Goal: Obtain resource: Obtain resource

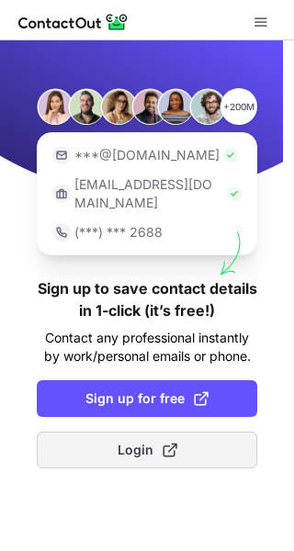
click at [136, 441] on span "Login" at bounding box center [148, 450] width 60 height 18
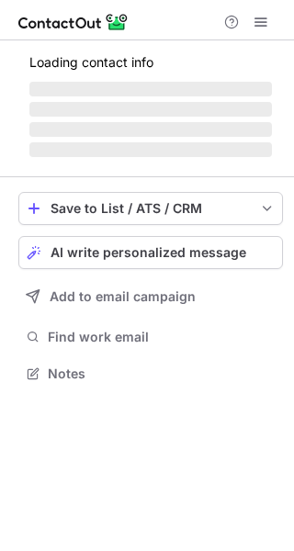
scroll to position [385, 294]
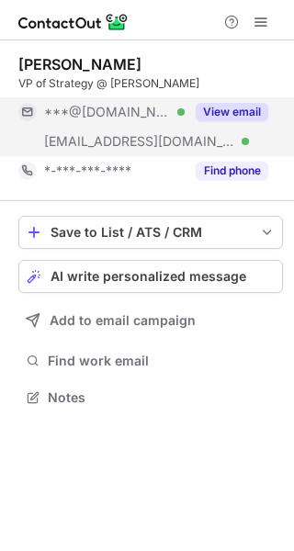
click at [232, 106] on button "View email" at bounding box center [232, 112] width 73 height 18
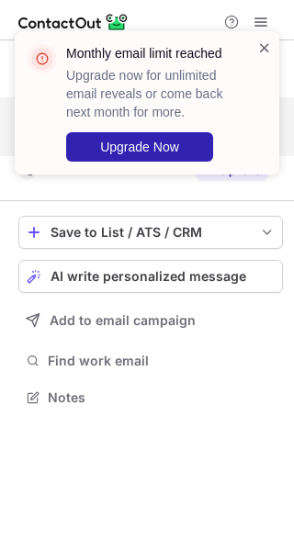
click at [265, 44] on span at bounding box center [264, 48] width 15 height 18
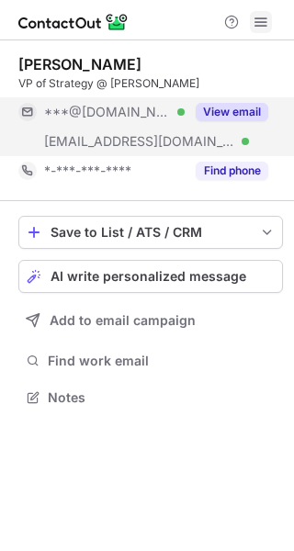
click at [266, 28] on span at bounding box center [261, 22] width 15 height 15
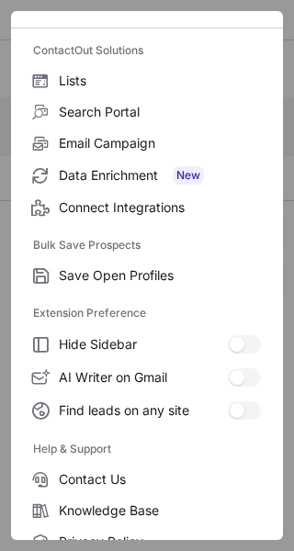
scroll to position [214, 0]
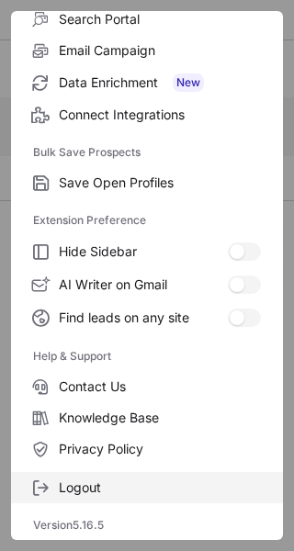
click at [91, 482] on span "Logout" at bounding box center [160, 488] width 202 height 17
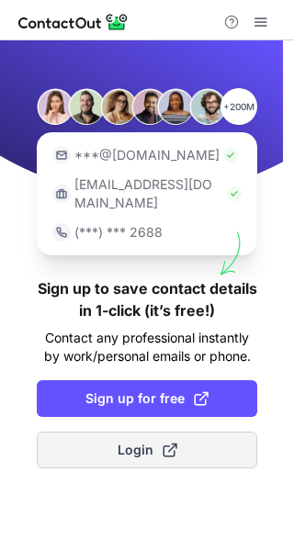
click at [137, 432] on button "Login" at bounding box center [147, 450] width 220 height 37
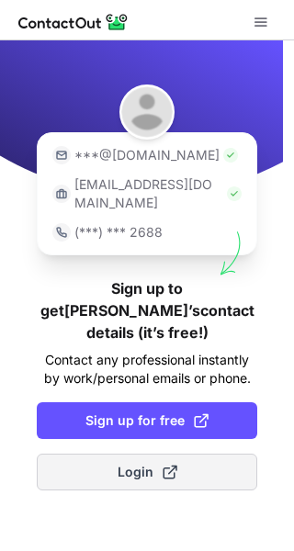
click at [121, 463] on span "Login" at bounding box center [148, 472] width 60 height 18
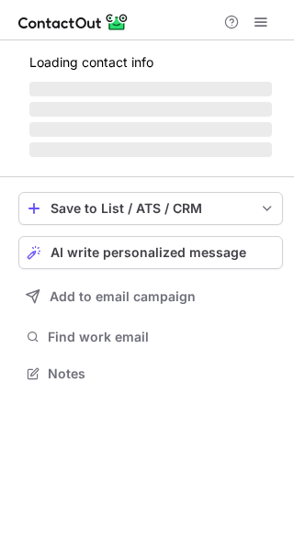
scroll to position [356, 294]
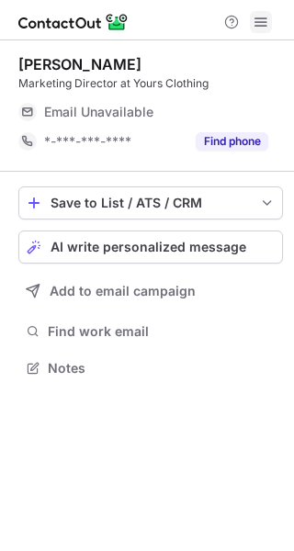
click at [262, 20] on span at bounding box center [261, 22] width 15 height 15
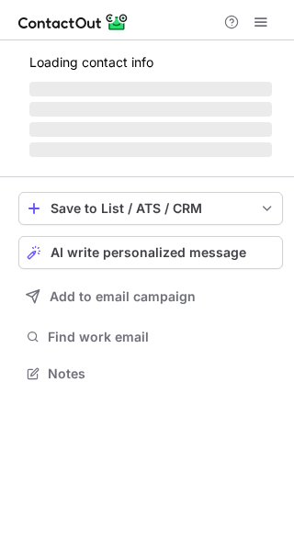
scroll to position [385, 294]
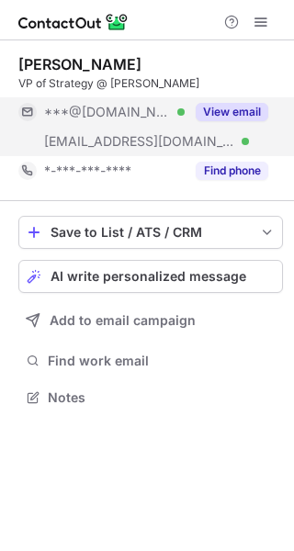
click at [241, 107] on button "View email" at bounding box center [232, 112] width 73 height 18
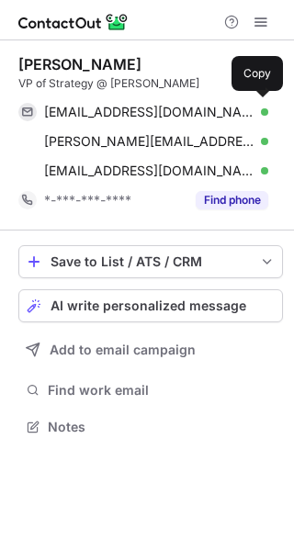
scroll to position [414, 294]
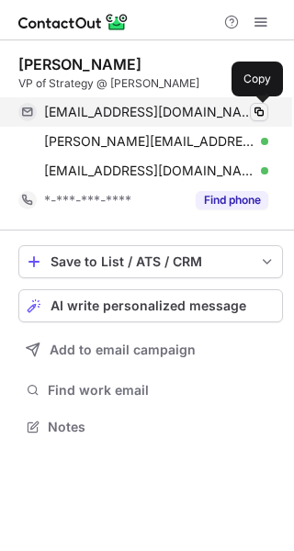
click at [258, 110] on span at bounding box center [259, 112] width 15 height 15
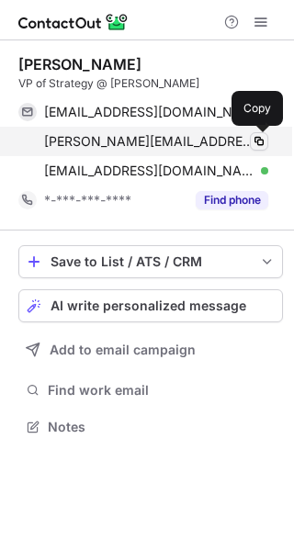
click at [265, 141] on span at bounding box center [259, 141] width 15 height 15
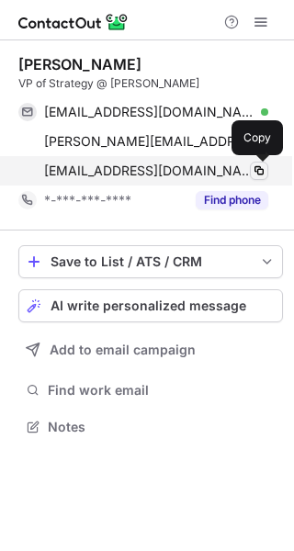
click at [260, 169] on span at bounding box center [259, 171] width 15 height 15
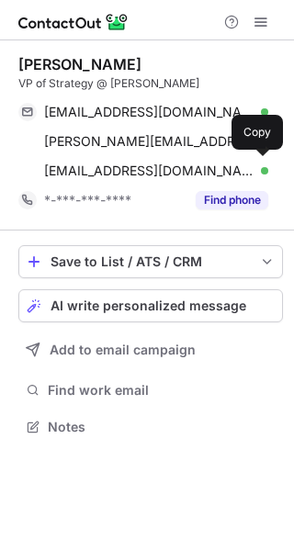
scroll to position [414, 294]
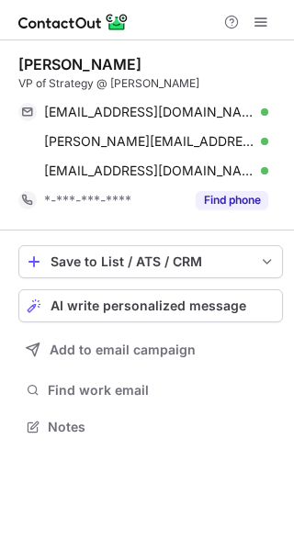
scroll to position [414, 294]
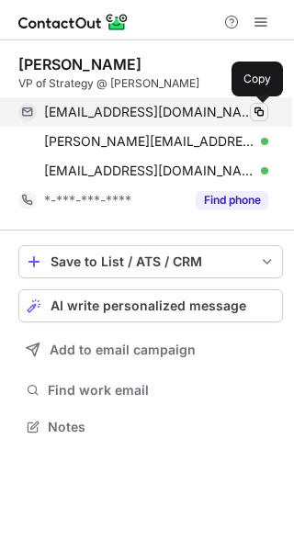
click at [256, 113] on span at bounding box center [259, 112] width 15 height 15
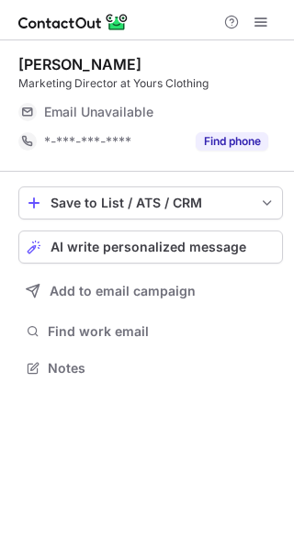
scroll to position [356, 294]
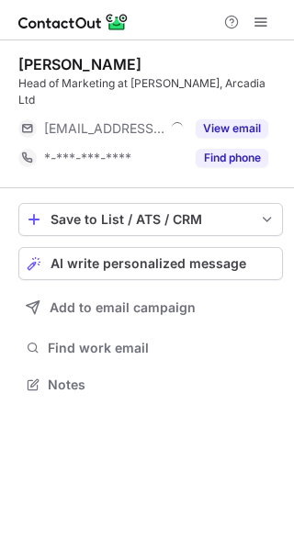
scroll to position [356, 294]
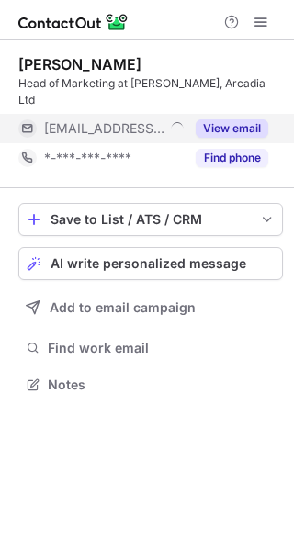
click at [236, 119] on button "View email" at bounding box center [232, 128] width 73 height 18
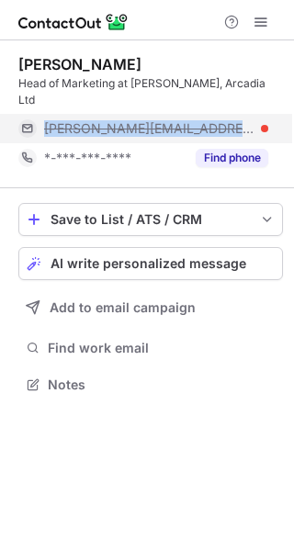
drag, startPoint x: 40, startPoint y: 107, endPoint x: 234, endPoint y: 104, distance: 193.9
click at [234, 114] on div "alex.maw@dorothyperkins.com" at bounding box center [143, 128] width 250 height 29
copy span "alex.maw@dorothyperkins.com"
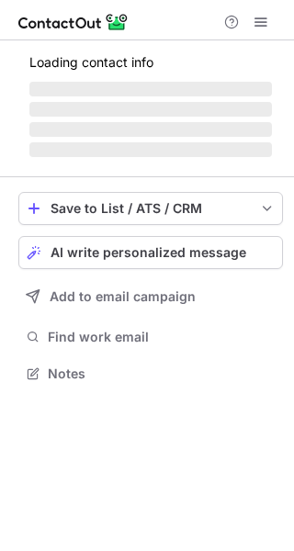
scroll to position [356, 294]
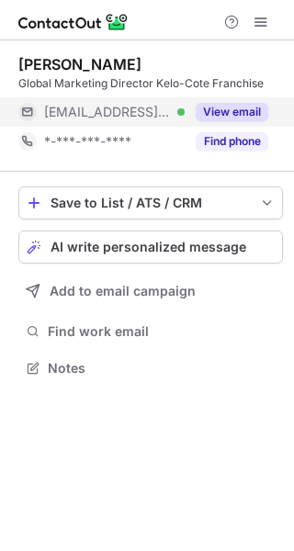
click at [251, 108] on button "View email" at bounding box center [232, 112] width 73 height 18
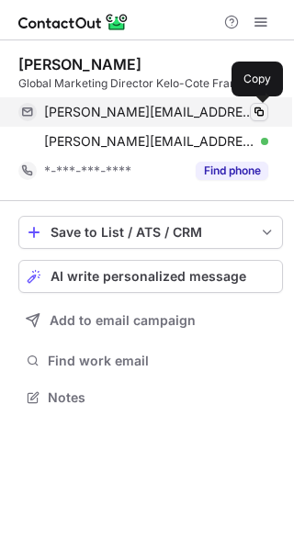
scroll to position [385, 294]
click at [260, 111] on span at bounding box center [259, 112] width 15 height 15
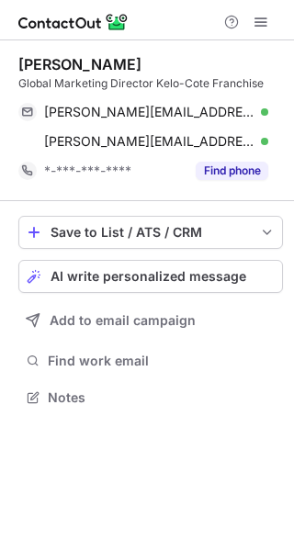
scroll to position [385, 294]
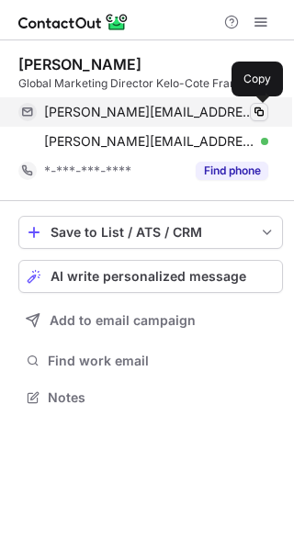
click at [263, 112] on span at bounding box center [259, 112] width 15 height 15
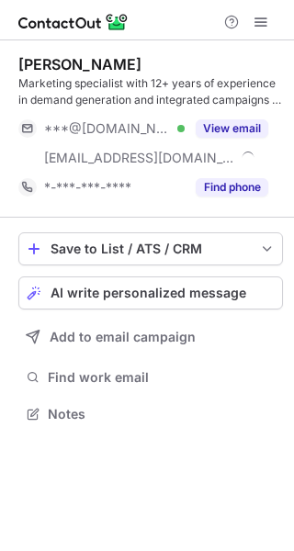
scroll to position [401, 294]
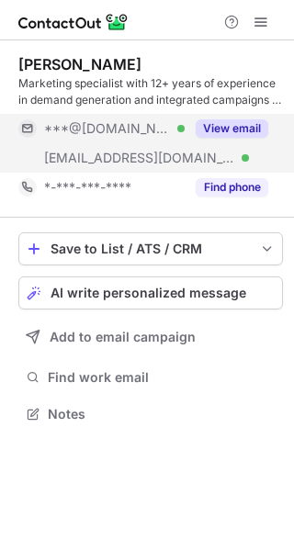
click at [221, 126] on button "View email" at bounding box center [232, 128] width 73 height 18
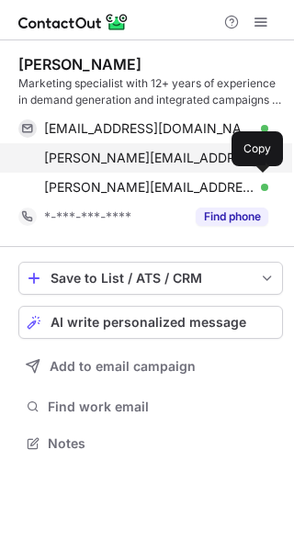
scroll to position [431, 294]
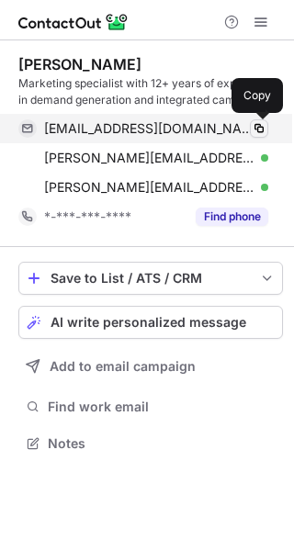
click at [256, 125] on span at bounding box center [259, 128] width 15 height 15
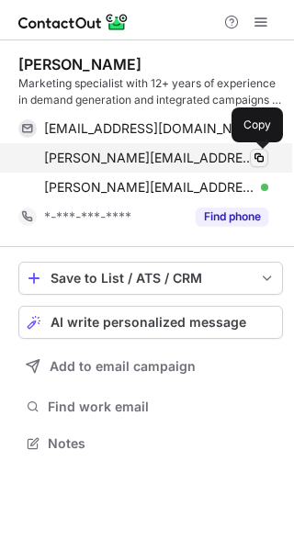
click at [261, 158] on span at bounding box center [259, 158] width 15 height 15
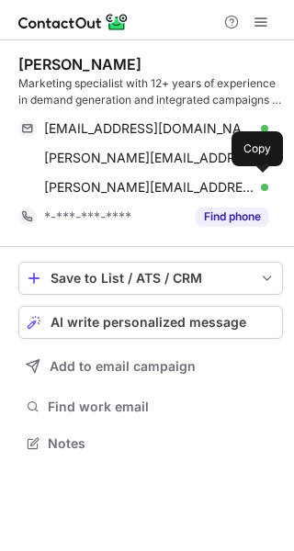
scroll to position [431, 294]
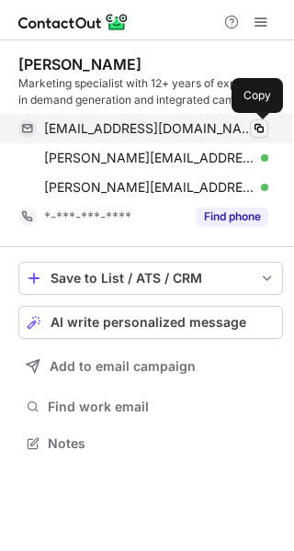
click at [257, 124] on span at bounding box center [259, 128] width 15 height 15
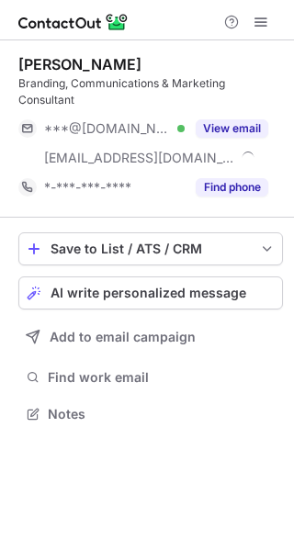
scroll to position [401, 294]
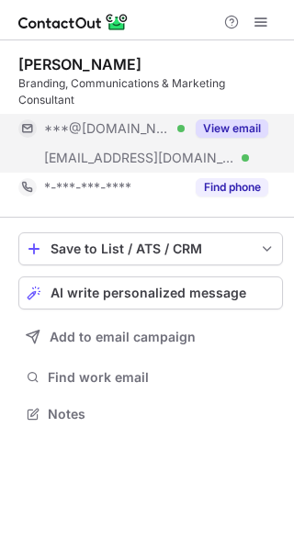
click at [245, 119] on div "View email" at bounding box center [227, 128] width 84 height 29
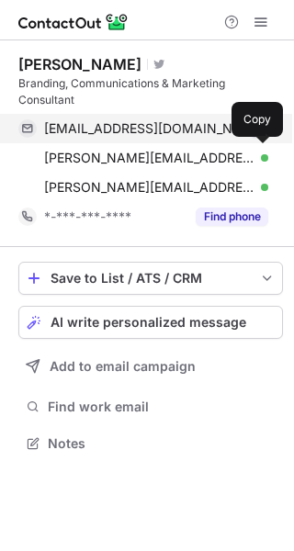
scroll to position [431, 294]
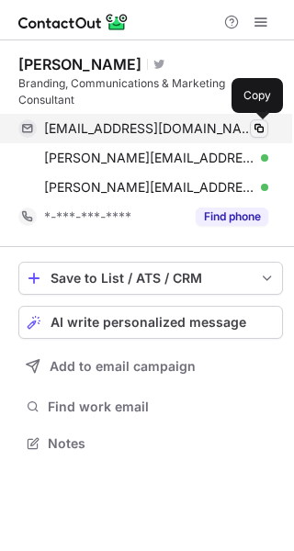
click at [259, 130] on span at bounding box center [259, 128] width 15 height 15
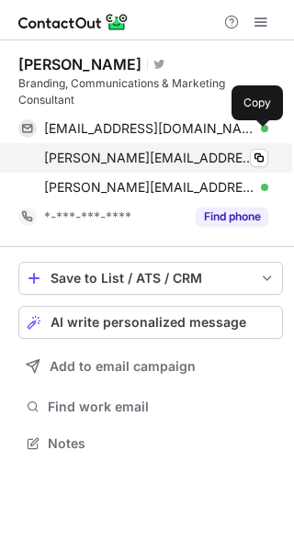
scroll to position [431, 294]
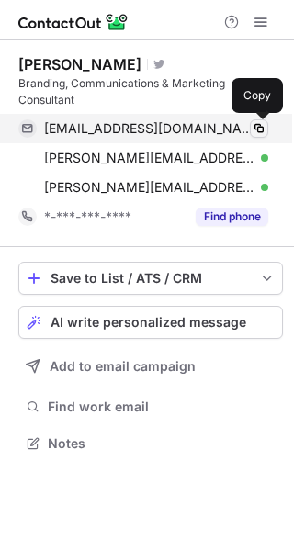
click at [258, 129] on span at bounding box center [259, 128] width 15 height 15
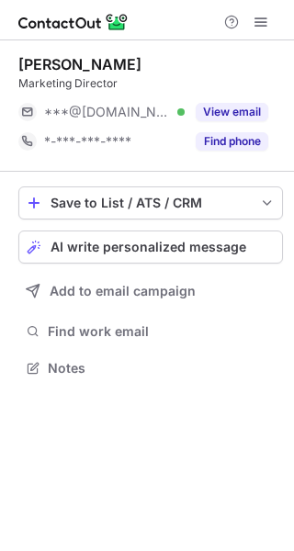
scroll to position [356, 294]
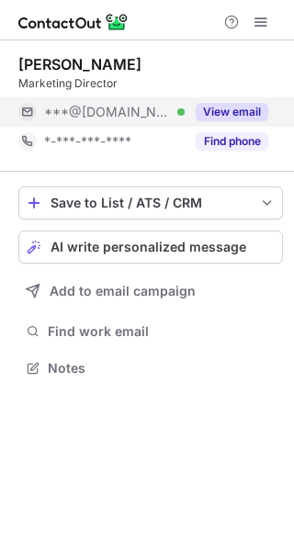
click at [230, 111] on button "View email" at bounding box center [232, 112] width 73 height 18
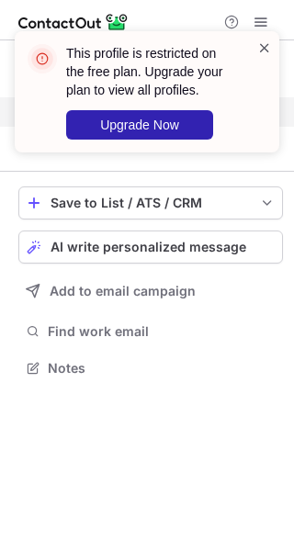
click at [265, 47] on span at bounding box center [264, 48] width 15 height 18
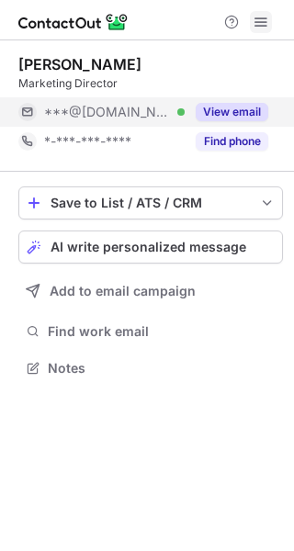
click at [269, 17] on button at bounding box center [261, 22] width 22 height 22
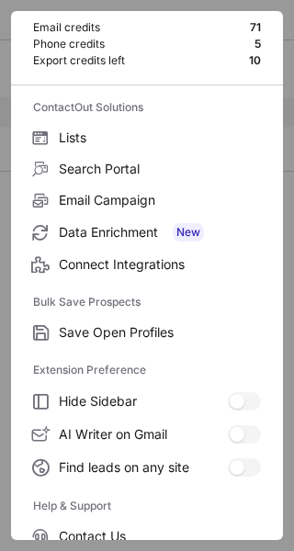
scroll to position [214, 0]
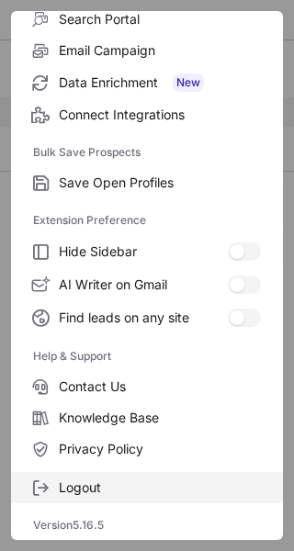
click at [104, 479] on label "Logout" at bounding box center [147, 487] width 272 height 31
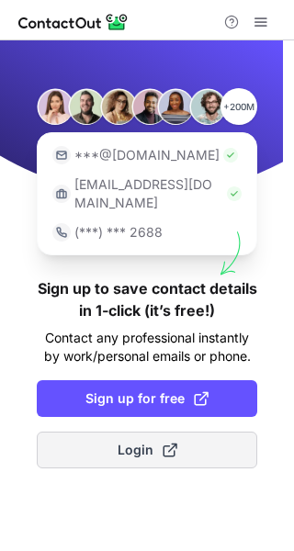
click at [101, 432] on button "Login" at bounding box center [147, 450] width 220 height 37
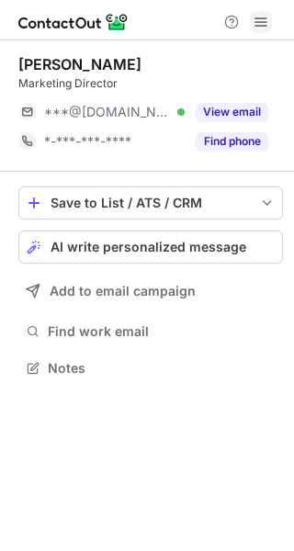
scroll to position [356, 294]
click at [260, 26] on span at bounding box center [261, 22] width 15 height 15
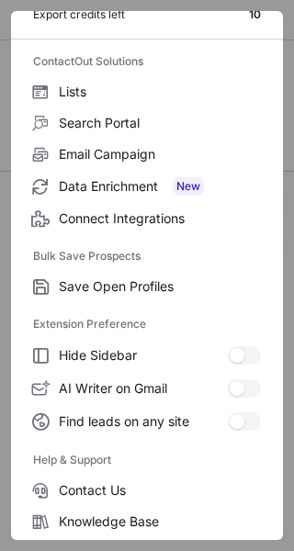
scroll to position [214, 0]
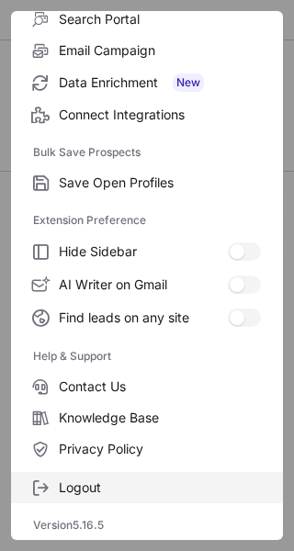
click at [58, 486] on label "Logout" at bounding box center [147, 487] width 272 height 31
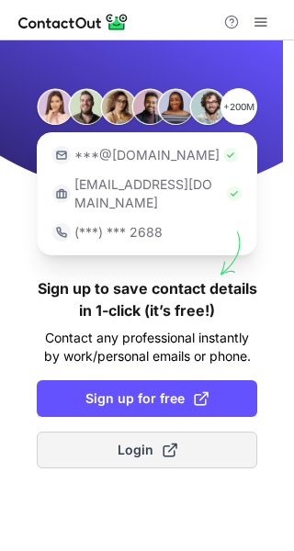
click at [127, 441] on span "Login" at bounding box center [148, 450] width 60 height 18
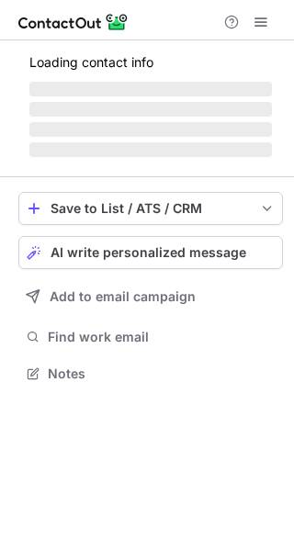
scroll to position [356, 294]
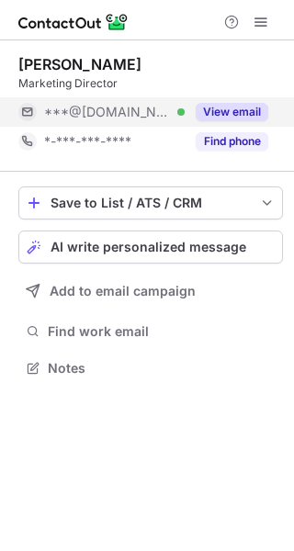
click at [248, 118] on button "View email" at bounding box center [232, 112] width 73 height 18
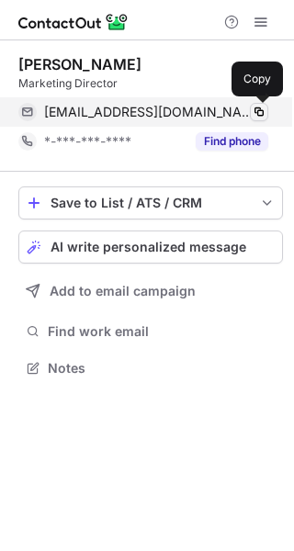
click at [257, 114] on span at bounding box center [259, 112] width 15 height 15
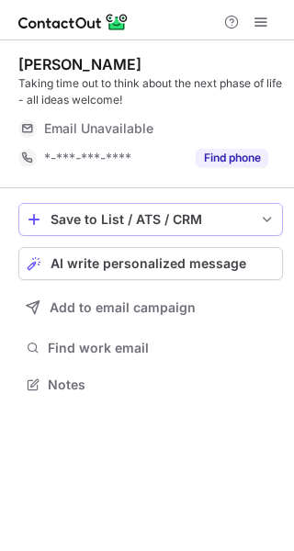
scroll to position [372, 294]
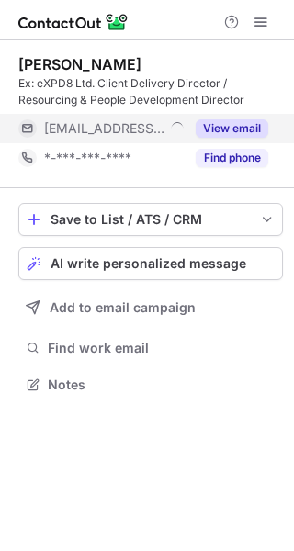
scroll to position [372, 294]
click at [245, 120] on button "View email" at bounding box center [232, 128] width 73 height 18
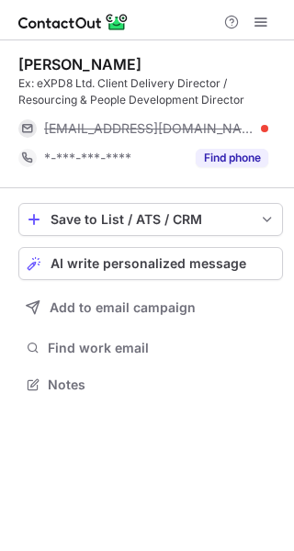
click at [265, 130] on div "ians@expd8.co.uk" at bounding box center [156, 128] width 224 height 17
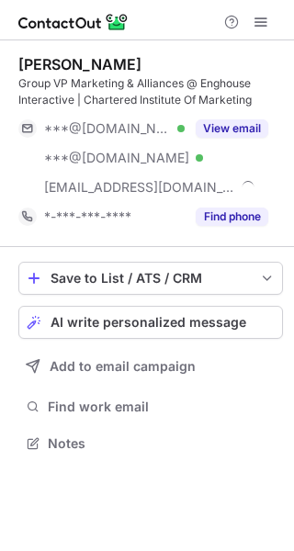
scroll to position [431, 294]
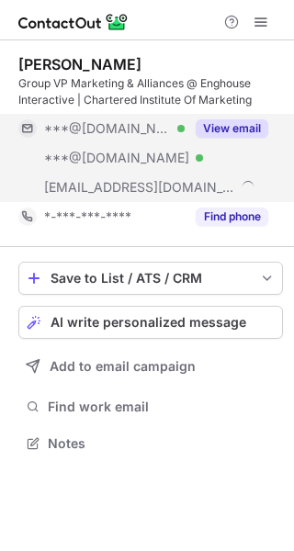
click at [227, 126] on button "View email" at bounding box center [232, 128] width 73 height 18
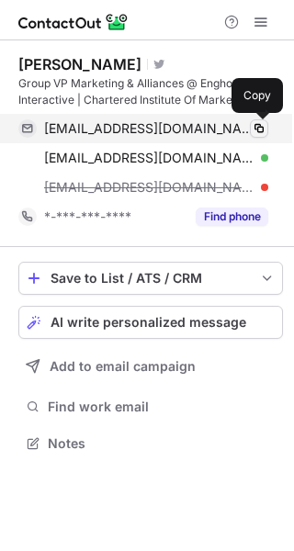
click at [260, 125] on span at bounding box center [259, 128] width 15 height 15
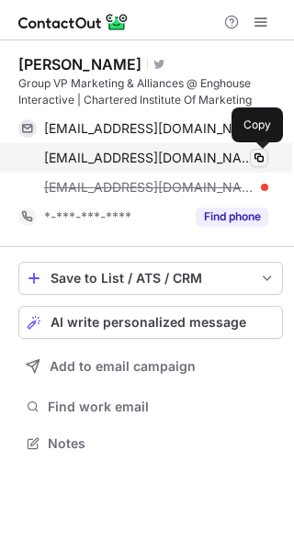
click at [262, 152] on span at bounding box center [259, 158] width 15 height 15
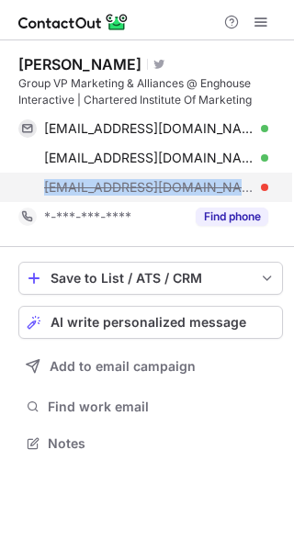
drag, startPoint x: 41, startPoint y: 184, endPoint x: 190, endPoint y: 192, distance: 149.1
click at [190, 192] on div "jpayne@syntellect.com" at bounding box center [143, 187] width 250 height 29
copy span "jpayne@syntellect.com"
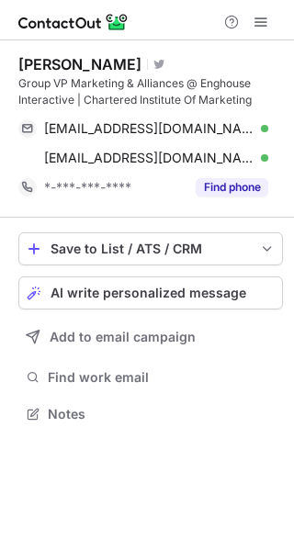
scroll to position [401, 294]
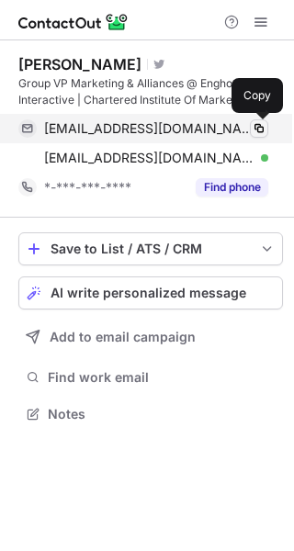
click at [255, 125] on span at bounding box center [259, 128] width 15 height 15
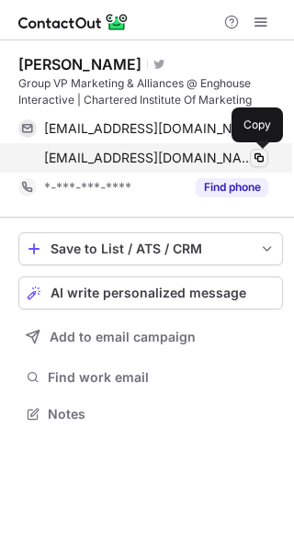
click at [258, 158] on span at bounding box center [259, 158] width 15 height 15
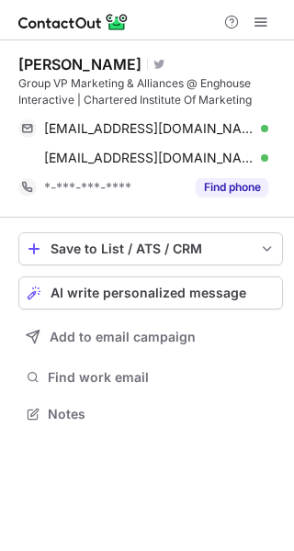
scroll to position [401, 294]
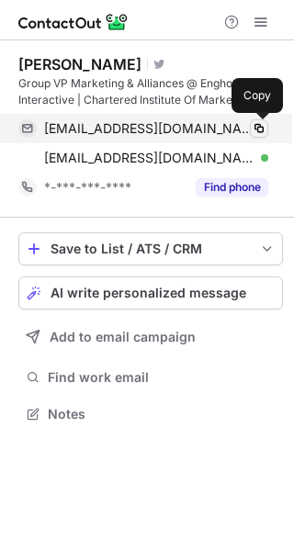
click at [258, 124] on span at bounding box center [259, 128] width 15 height 15
